Goal: Task Accomplishment & Management: Complete application form

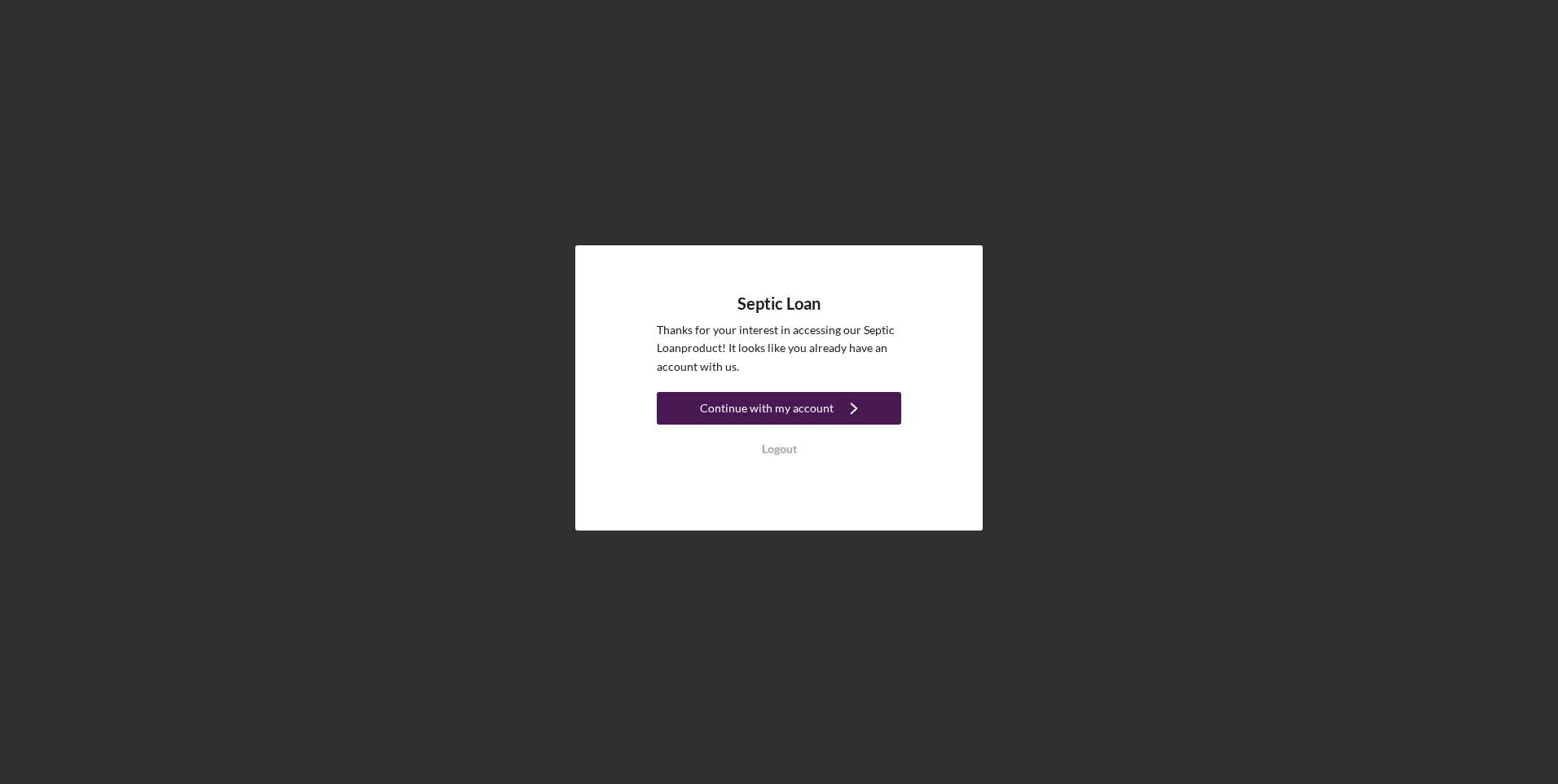
click at [781, 405] on div "Continue with my account" at bounding box center [767, 408] width 134 height 33
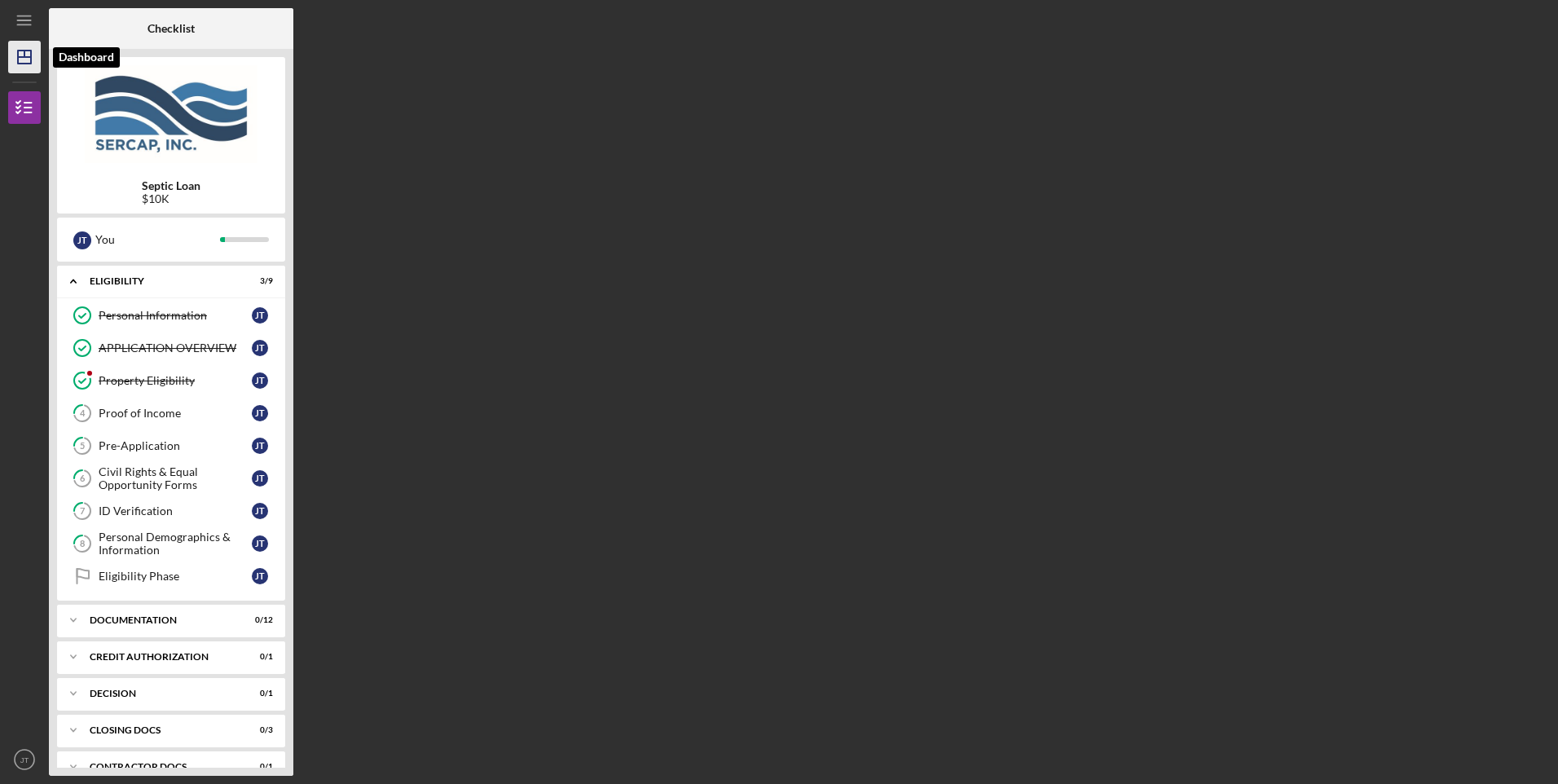
click at [16, 59] on icon "Icon/Dashboard" at bounding box center [25, 57] width 41 height 41
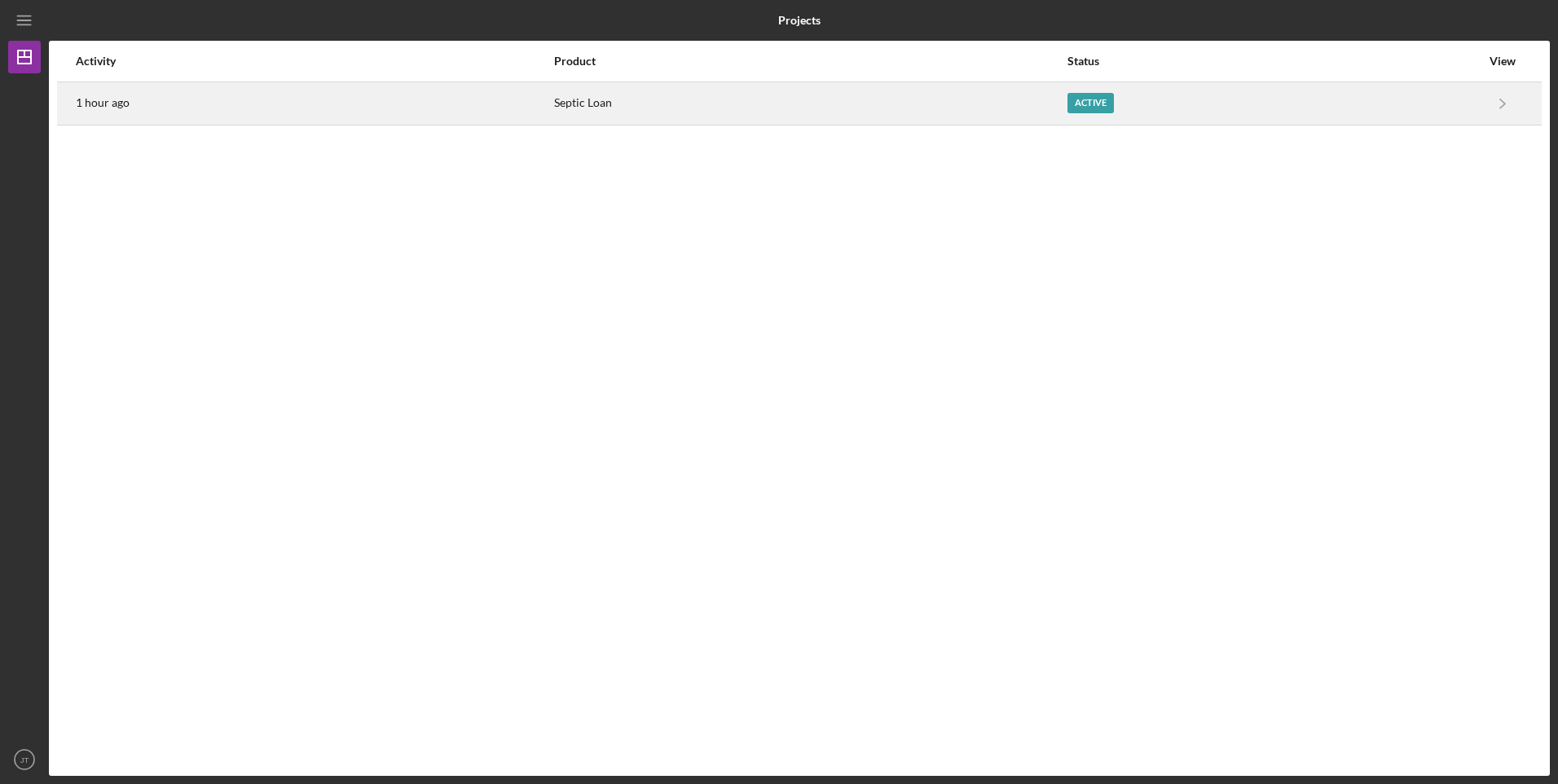
click at [1422, 113] on div "Active" at bounding box center [1274, 104] width 413 height 41
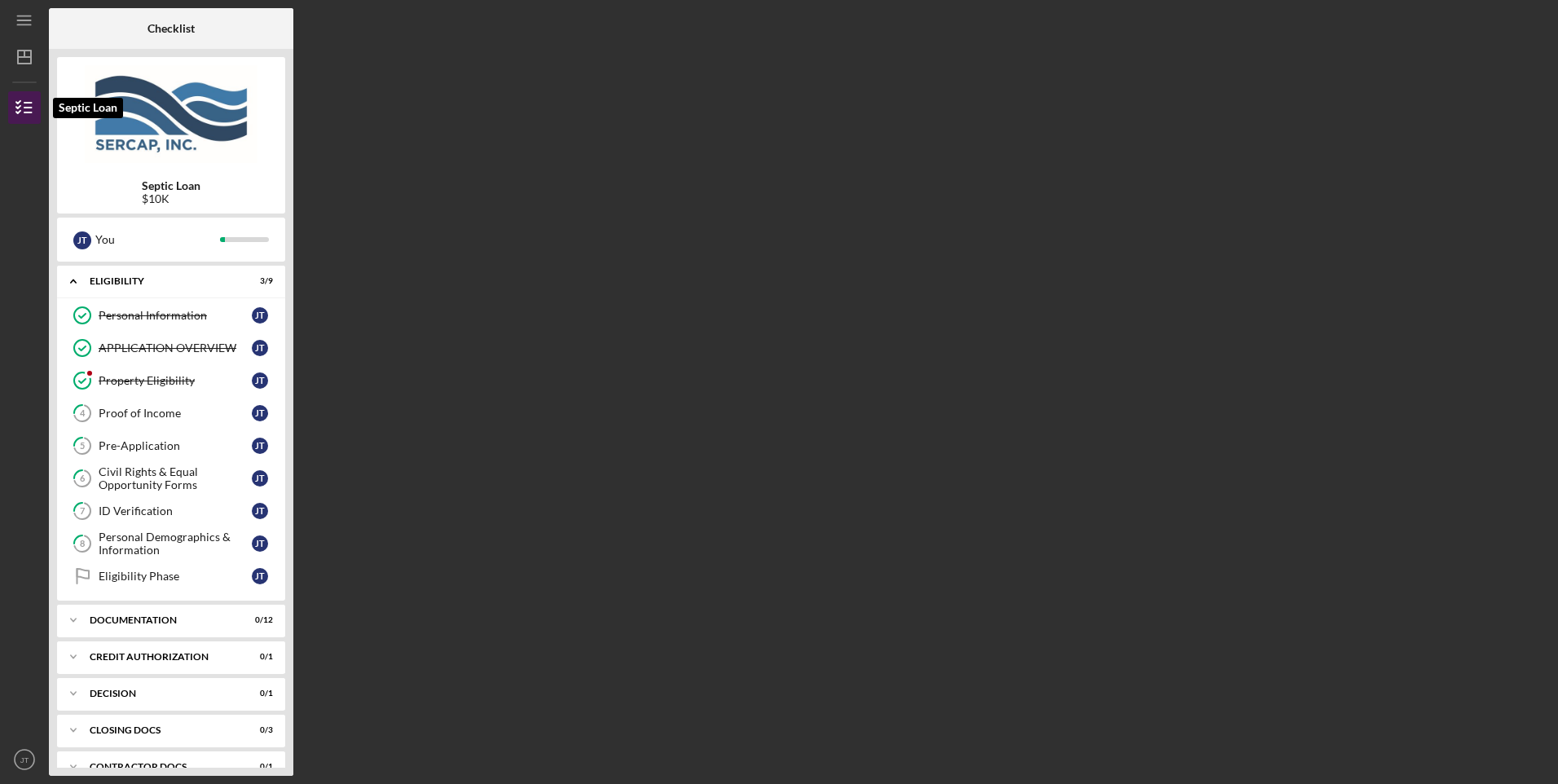
click at [19, 106] on icon "button" at bounding box center [25, 107] width 41 height 41
click at [20, 14] on icon "Icon/Menu" at bounding box center [24, 20] width 36 height 36
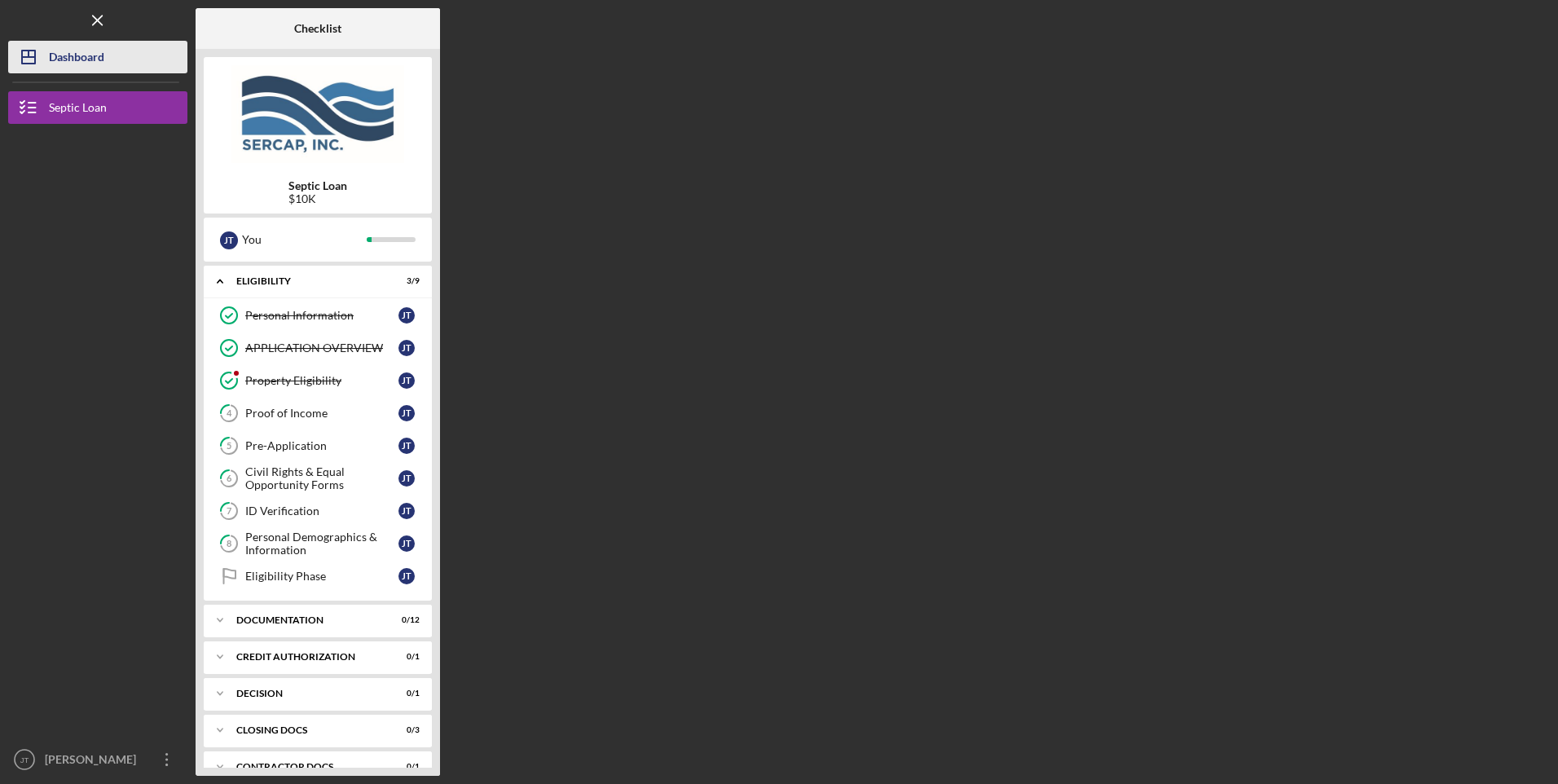
click at [95, 45] on div "Dashboard" at bounding box center [76, 59] width 55 height 36
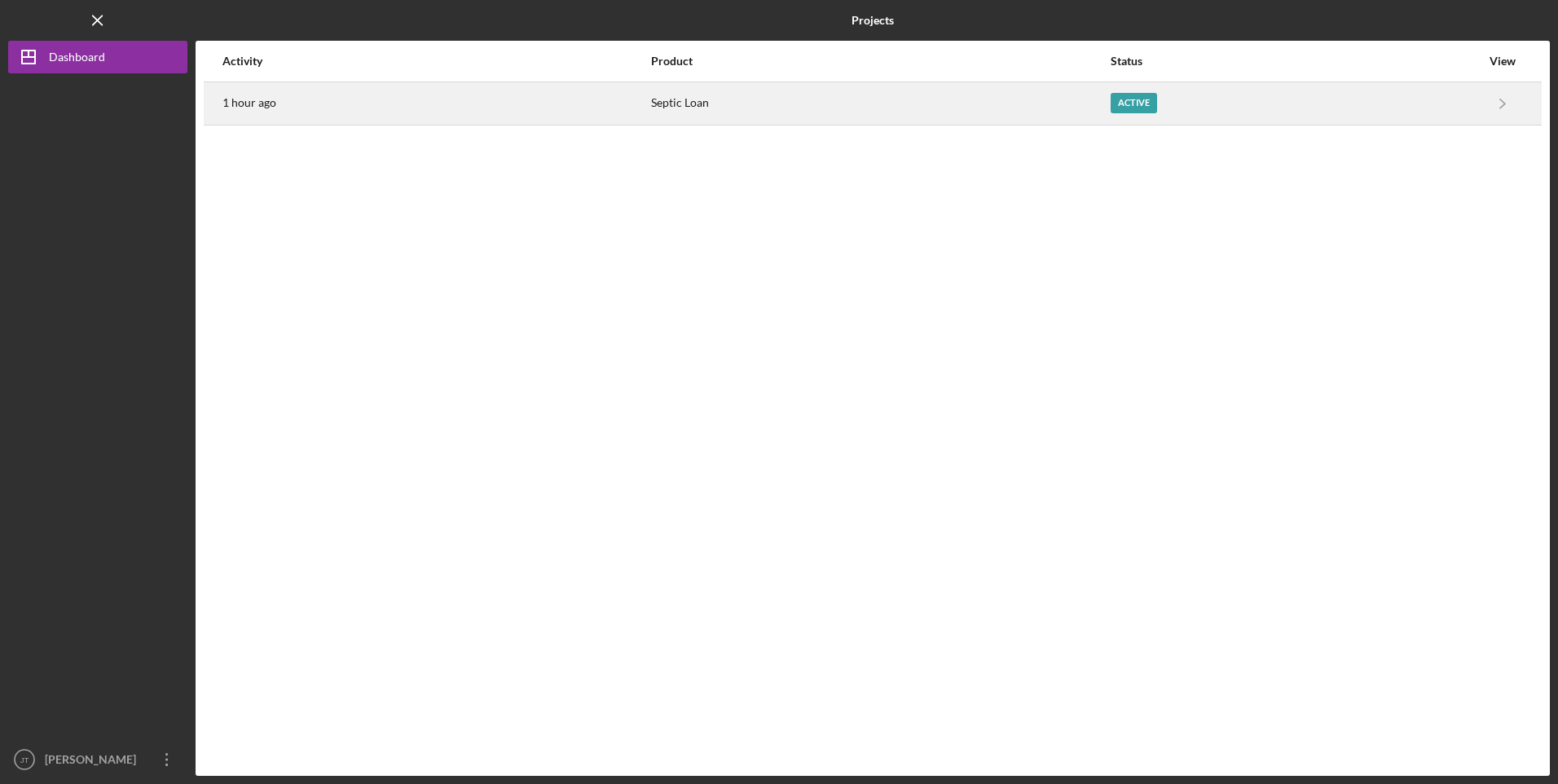
click at [1176, 99] on div "Active" at bounding box center [1295, 104] width 370 height 41
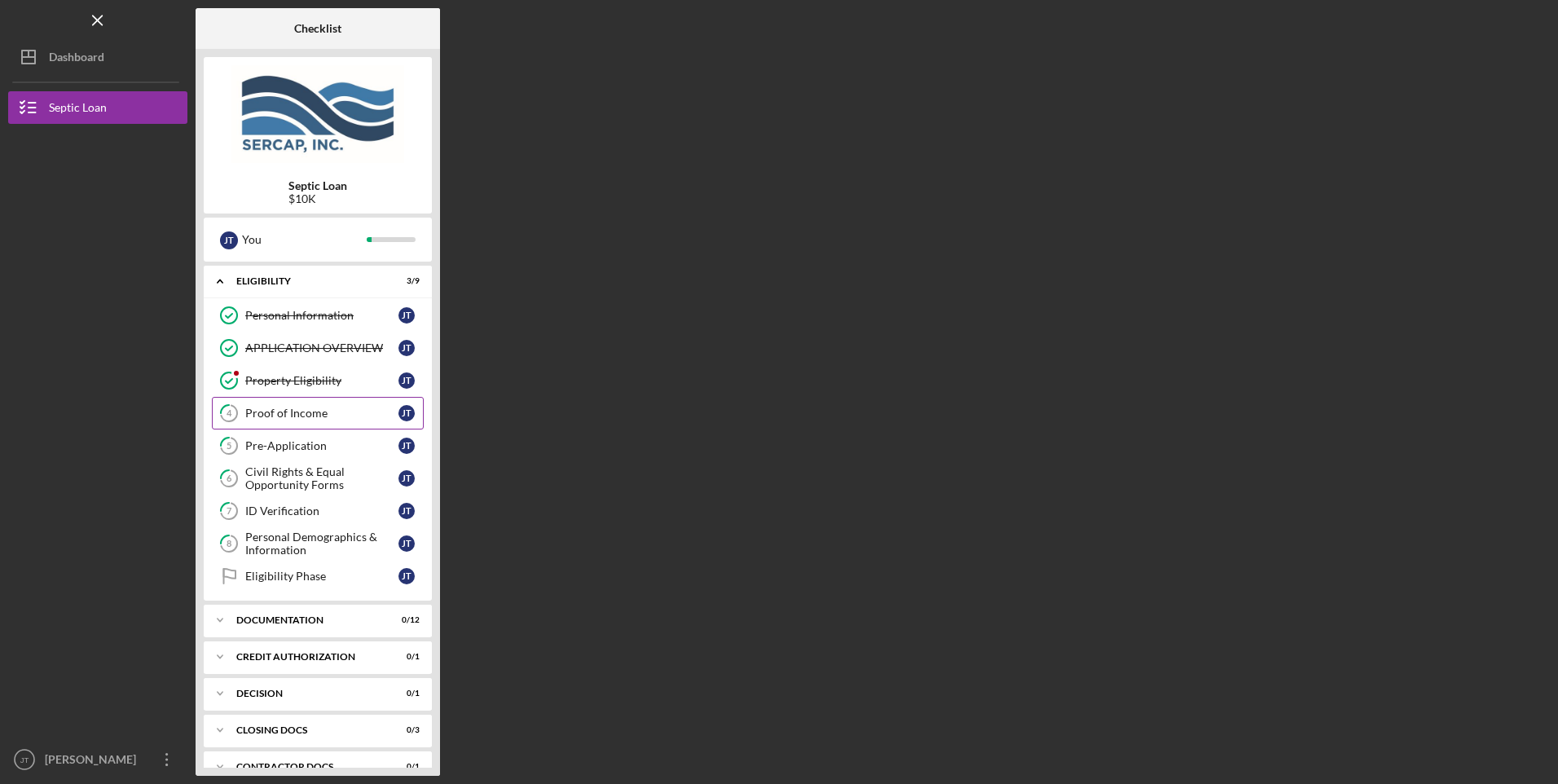
click at [286, 420] on link "4 Proof of Income J T" at bounding box center [318, 412] width 212 height 33
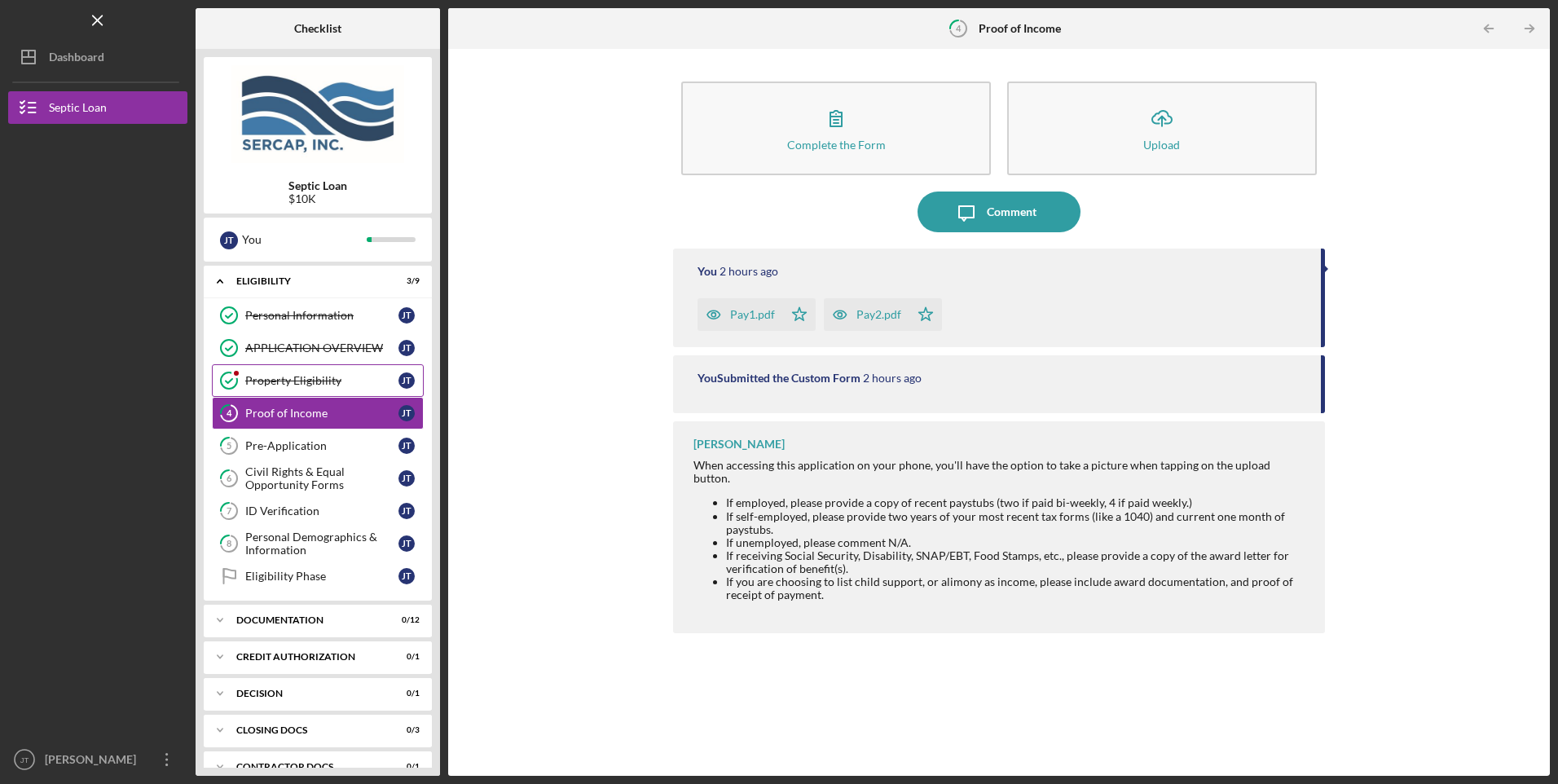
click at [298, 384] on div "Property Eligibility" at bounding box center [321, 380] width 153 height 13
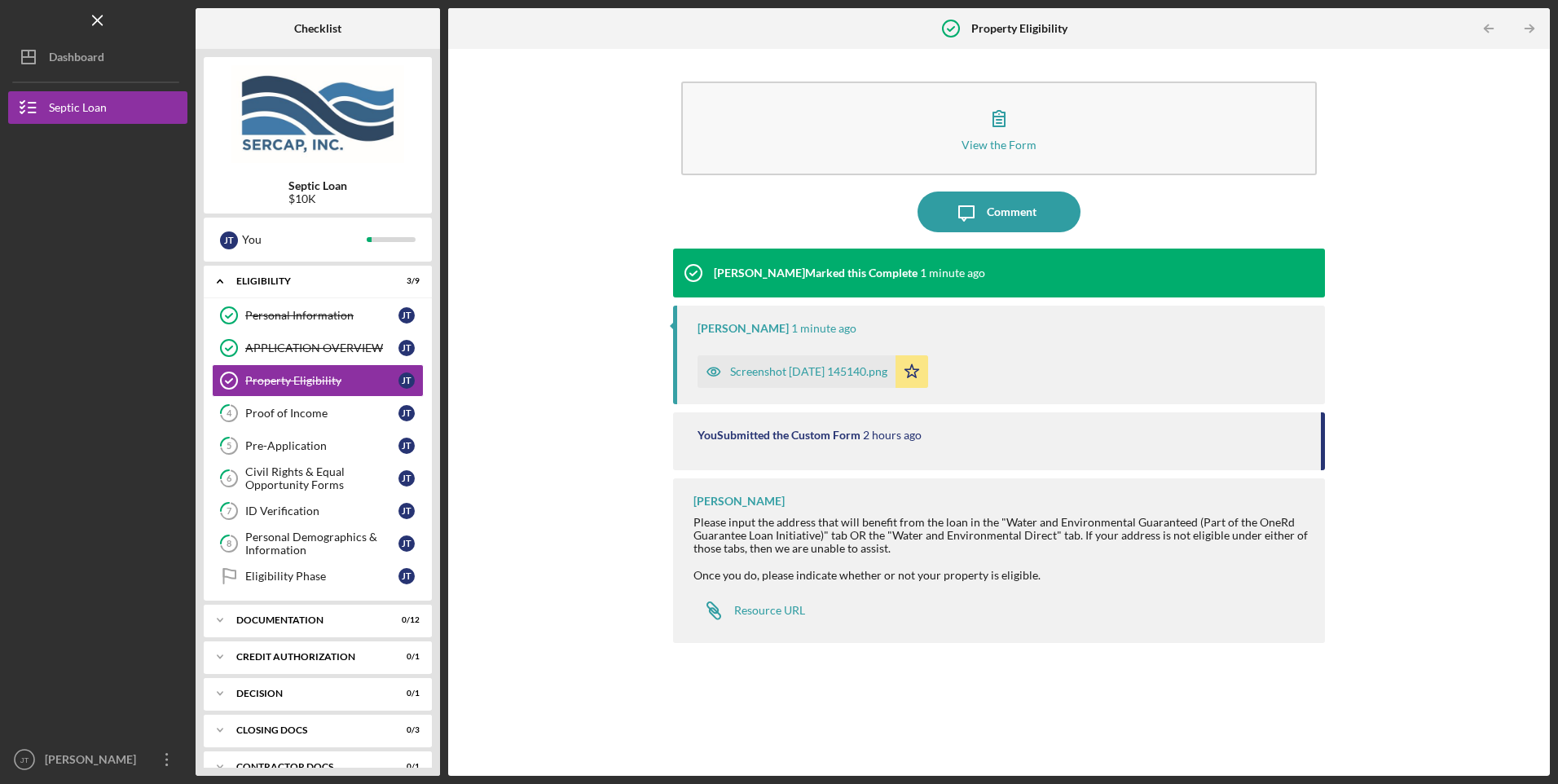
click at [793, 372] on div "Screenshot [DATE] 145140.png" at bounding box center [808, 372] width 157 height 13
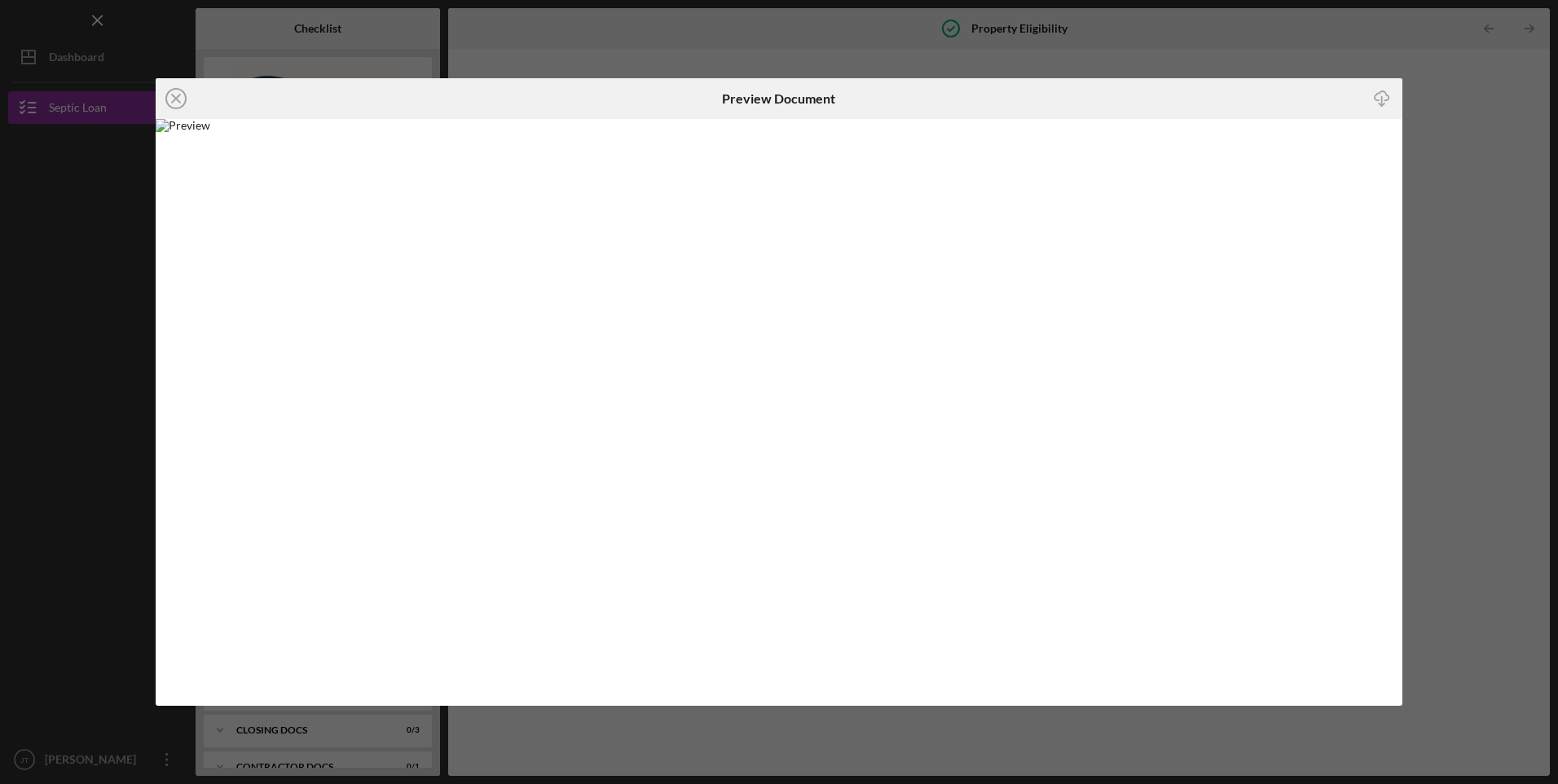
click at [1440, 67] on div "Icon/Close Preview Document Icon/Download" at bounding box center [779, 392] width 1558 height 784
